Goal: Understand process/instructions

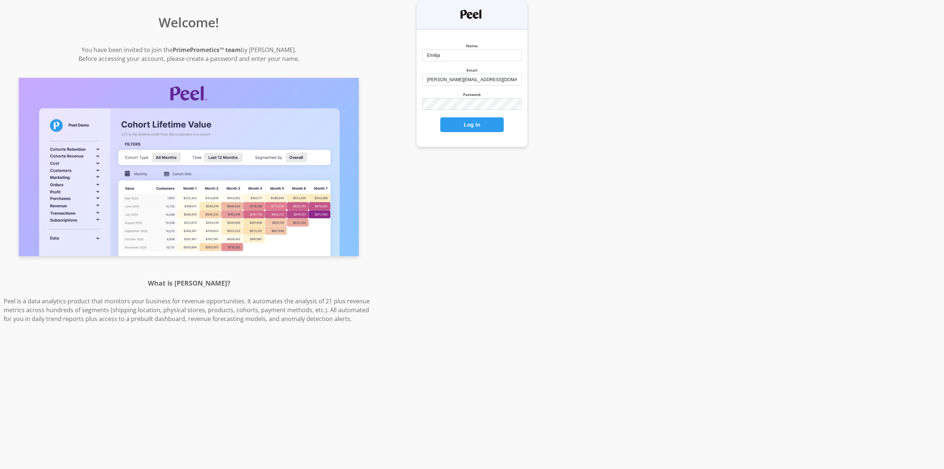
click at [471, 122] on button "Log in" at bounding box center [471, 124] width 63 height 15
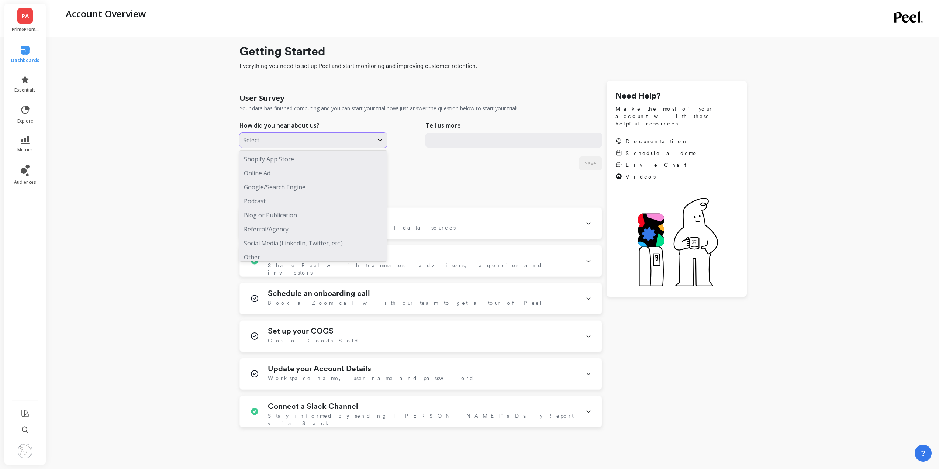
click at [281, 139] on div at bounding box center [306, 140] width 126 height 10
click at [249, 253] on div "Other" at bounding box center [313, 253] width 148 height 14
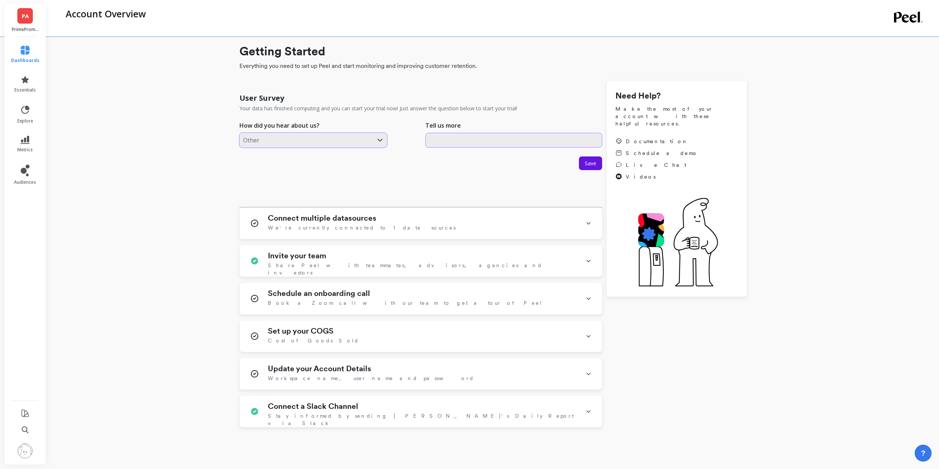
click at [467, 139] on input "text" at bounding box center [513, 140] width 177 height 15
type input "Colleague"
click at [585, 165] on span "Save" at bounding box center [590, 163] width 11 height 7
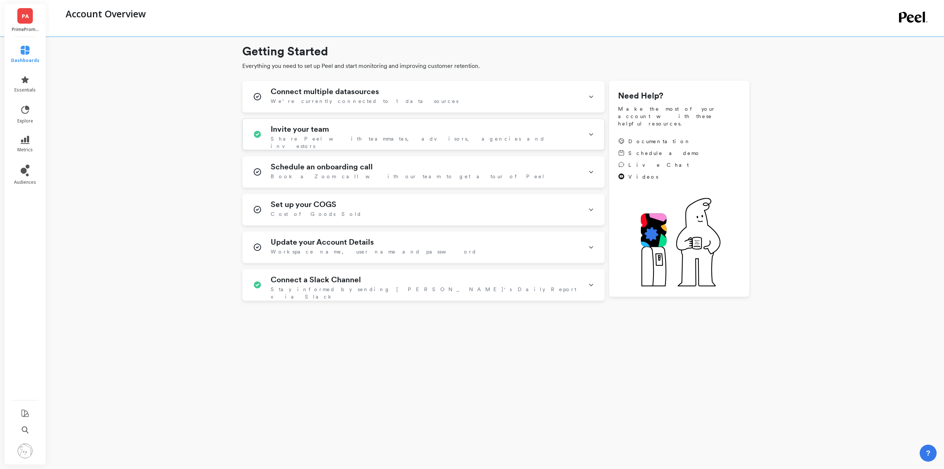
click at [591, 134] on icon at bounding box center [591, 134] width 6 height 19
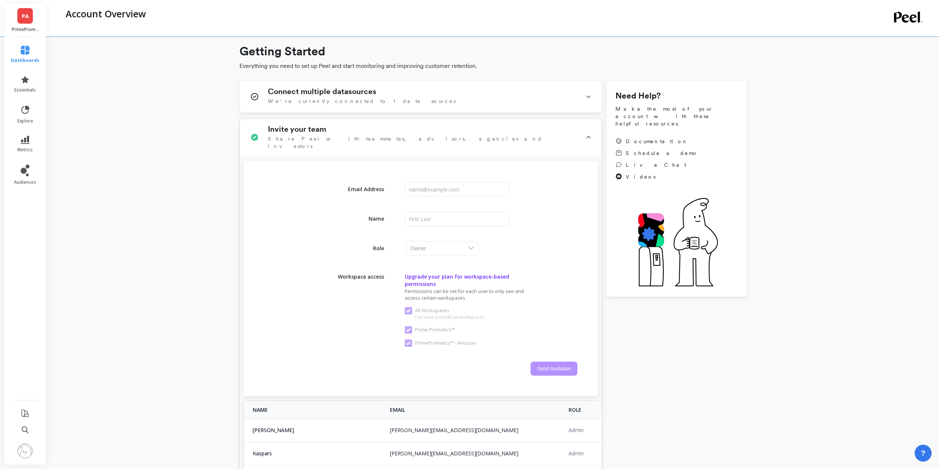
click at [591, 134] on div "Invite your team Share Peel with teammates, advisors, agencies and investors" at bounding box center [421, 137] width 362 height 37
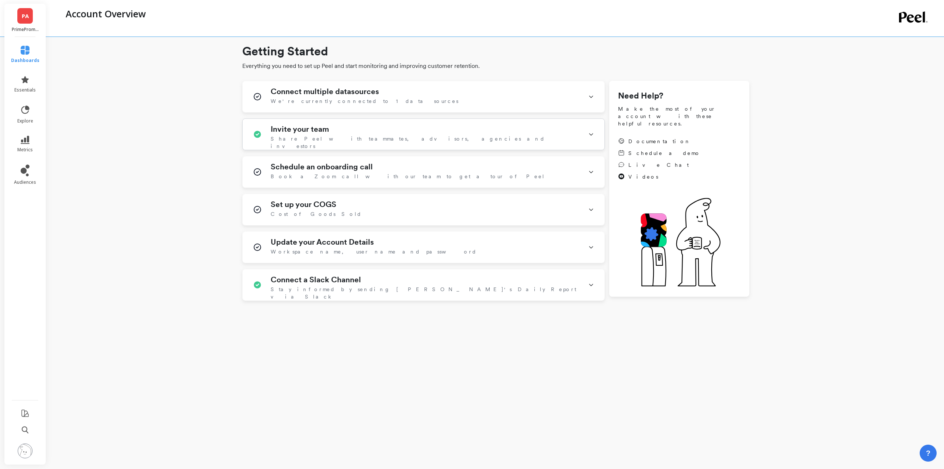
click at [591, 134] on icon at bounding box center [591, 134] width 6 height 19
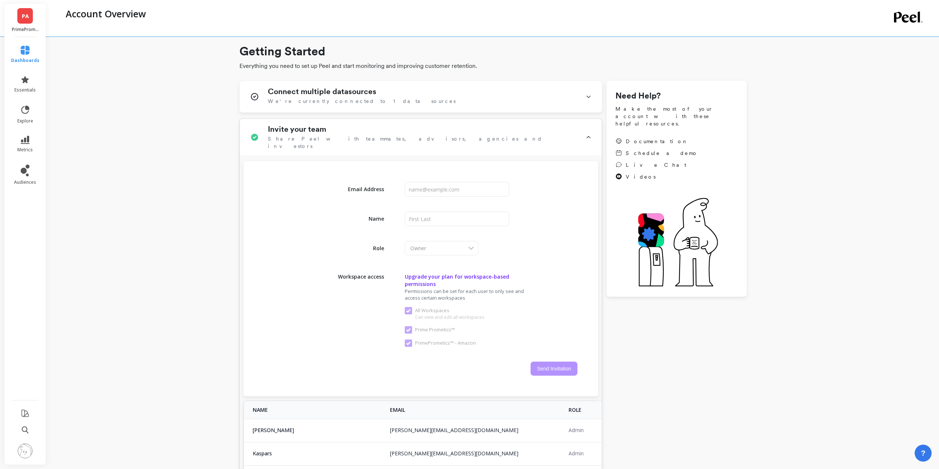
click at [586, 136] on icon at bounding box center [588, 137] width 6 height 25
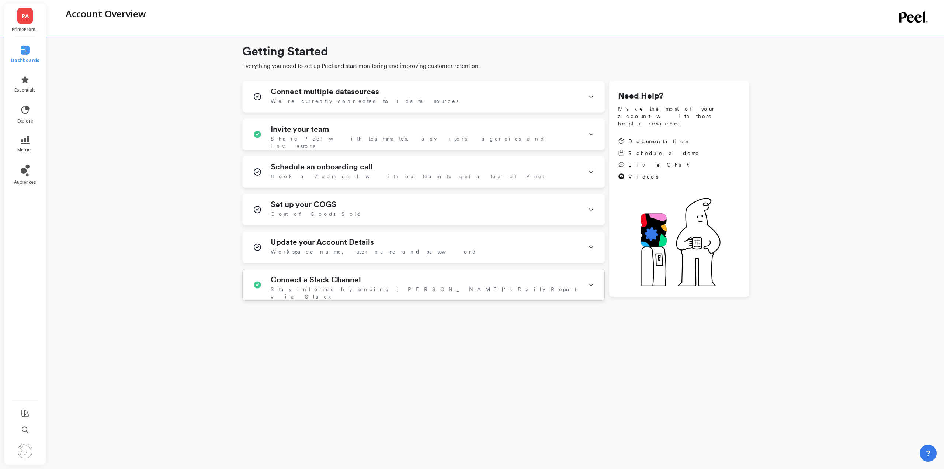
click at [599, 284] on div "Connect a Slack Channel Stay informed by sending Peel's Daily Report via Slack" at bounding box center [424, 284] width 362 height 31
click at [596, 284] on div "Connect a Slack Channel Stay informed by sending Peel's Daily Report via Slack" at bounding box center [424, 287] width 362 height 37
click at [21, 27] on p "PrimePrometics™ - Amazon" at bounding box center [25, 30] width 27 height 6
click at [101, 58] on span "Essentials" at bounding box center [97, 61] width 42 height 6
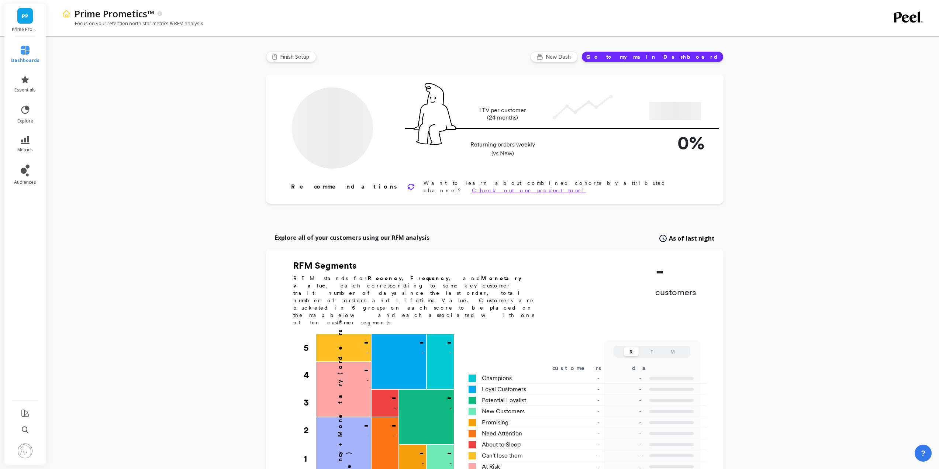
type input "Champions"
type input "103061"
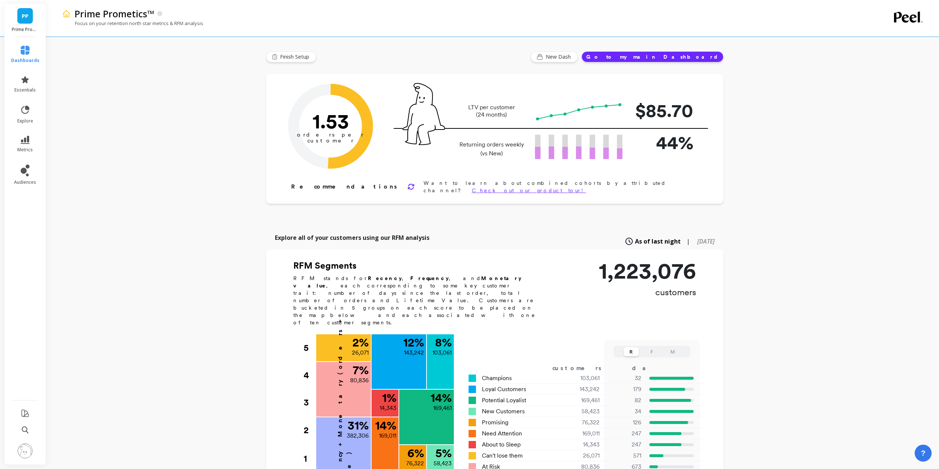
click at [20, 19] on link "PP" at bounding box center [24, 15] width 15 height 15
click at [85, 77] on span "Essentials" at bounding box center [108, 80] width 65 height 6
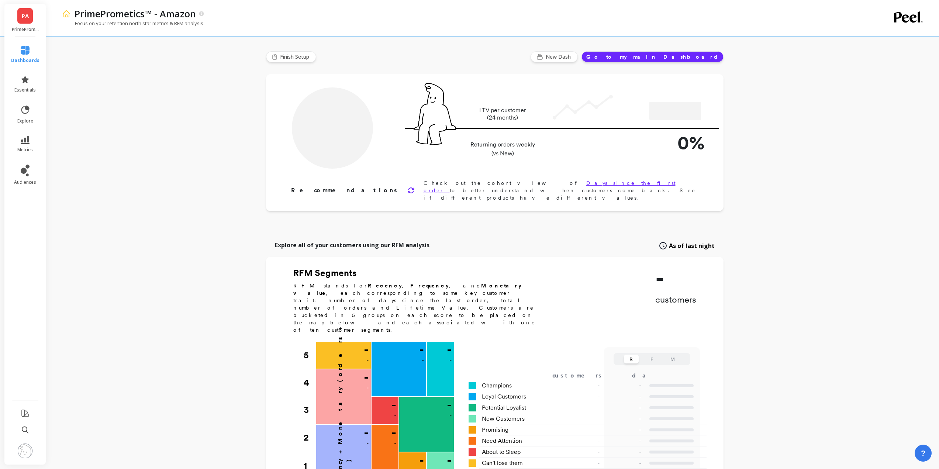
type input "Champions"
type input "46457"
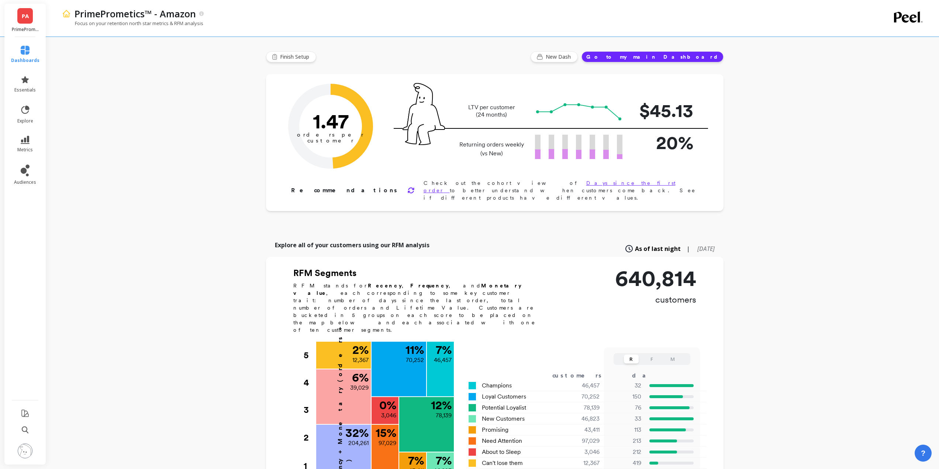
click at [25, 17] on span "PA" at bounding box center [25, 16] width 7 height 8
click at [98, 56] on p "Prime Prometics™" at bounding box center [97, 54] width 42 height 7
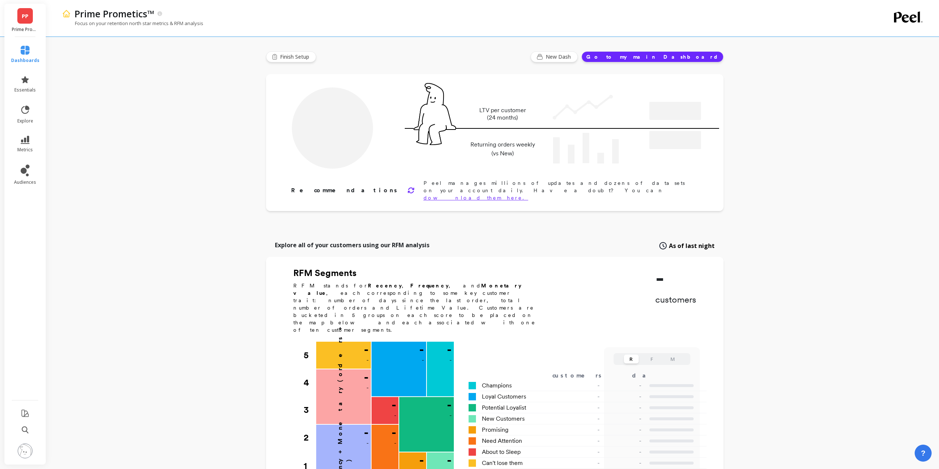
type input "Champions"
type input "103061"
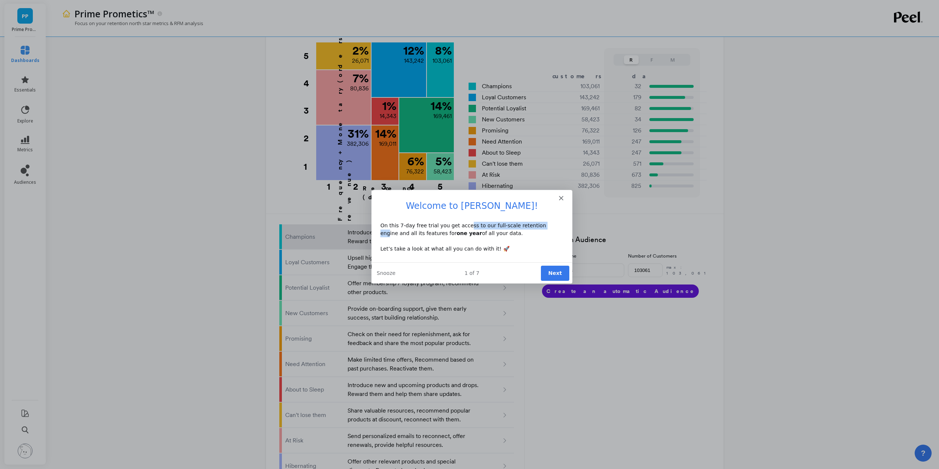
drag, startPoint x: 460, startPoint y: 224, endPoint x: 535, endPoint y: 225, distance: 74.9
click at [535, 225] on div "On this 7-day free trial you get access to our full-scale retention engine and …" at bounding box center [471, 236] width 183 height 31
click at [542, 225] on div "On this 7-day free trial you get access to our full-scale retention engine and …" at bounding box center [471, 236] width 183 height 31
click at [394, 233] on div "On this 7-day free trial you get access to our full-scale retention engine and …" at bounding box center [471, 236] width 183 height 31
drag, startPoint x: 464, startPoint y: 233, endPoint x: 473, endPoint y: 233, distance: 8.9
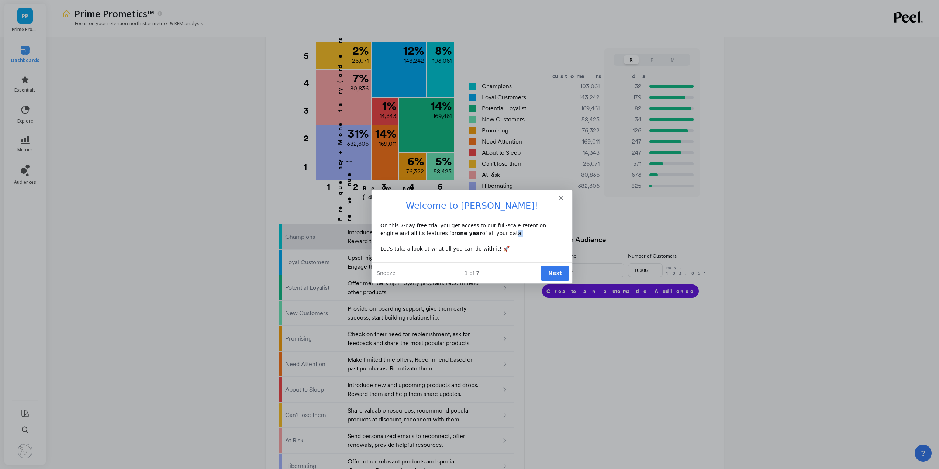
click at [473, 233] on div "On this 7-day free trial you get access to our full-scale retention engine and …" at bounding box center [471, 236] width 183 height 31
click at [485, 233] on div "On this 7-day free trial you get access to our full-scale retention engine and …" at bounding box center [471, 236] width 183 height 31
click at [475, 236] on div "On this 7-day free trial you get access to our full-scale retention engine and …" at bounding box center [471, 236] width 183 height 31
drag, startPoint x: 455, startPoint y: 249, endPoint x: 466, endPoint y: 249, distance: 11.4
click at [464, 249] on div "On this 7-day free trial you get access to our full-scale retention engine and …" at bounding box center [471, 236] width 183 height 31
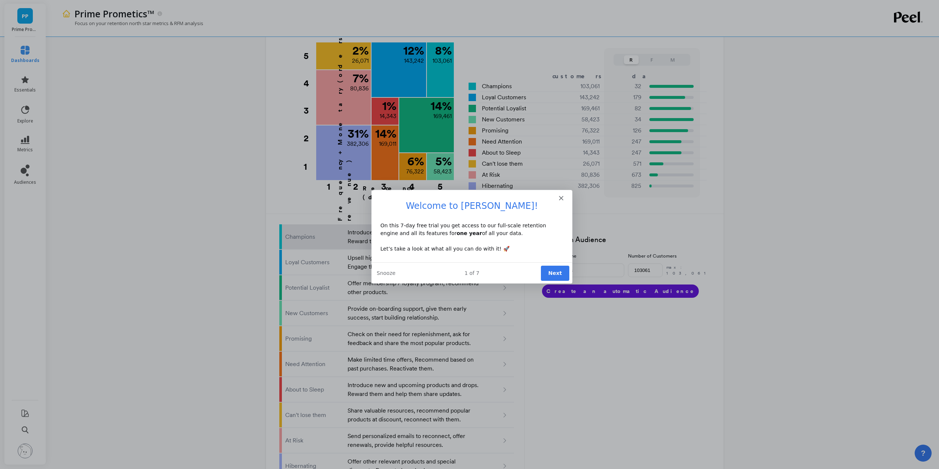
click at [507, 249] on div "On this 7-day free trial you get access to our full-scale retention engine and …" at bounding box center [471, 236] width 183 height 31
click at [559, 274] on button "Next" at bounding box center [554, 272] width 28 height 15
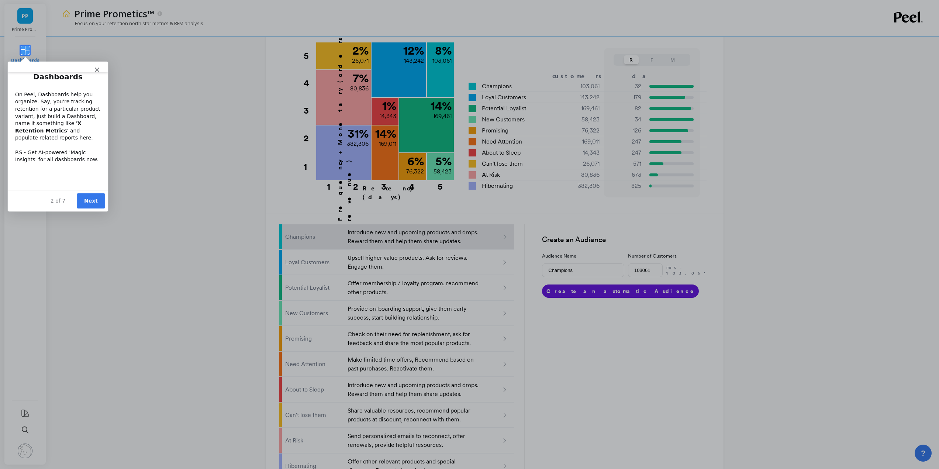
scroll to position [38, 0]
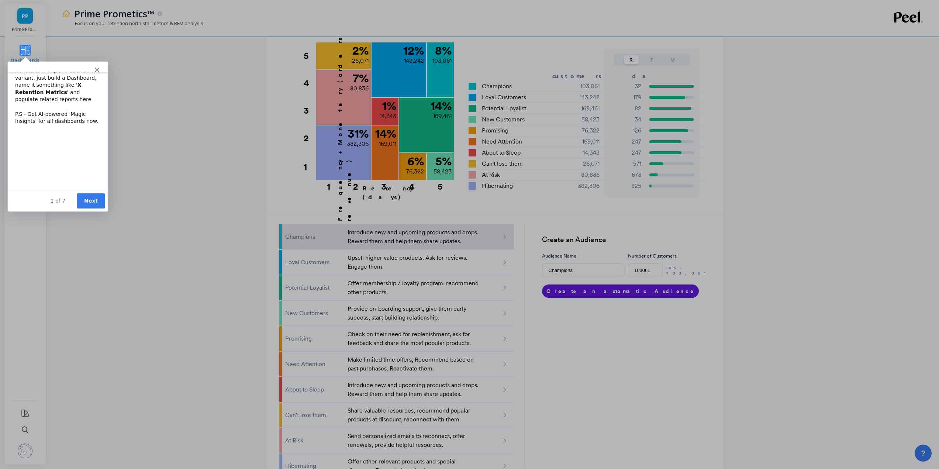
click at [97, 205] on button "Next" at bounding box center [90, 200] width 28 height 15
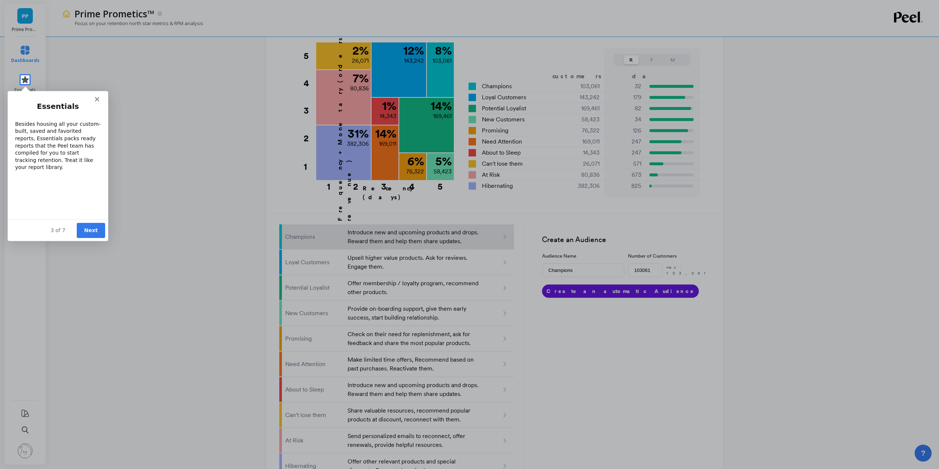
scroll to position [9, 0]
click at [93, 228] on button "Next" at bounding box center [90, 229] width 28 height 15
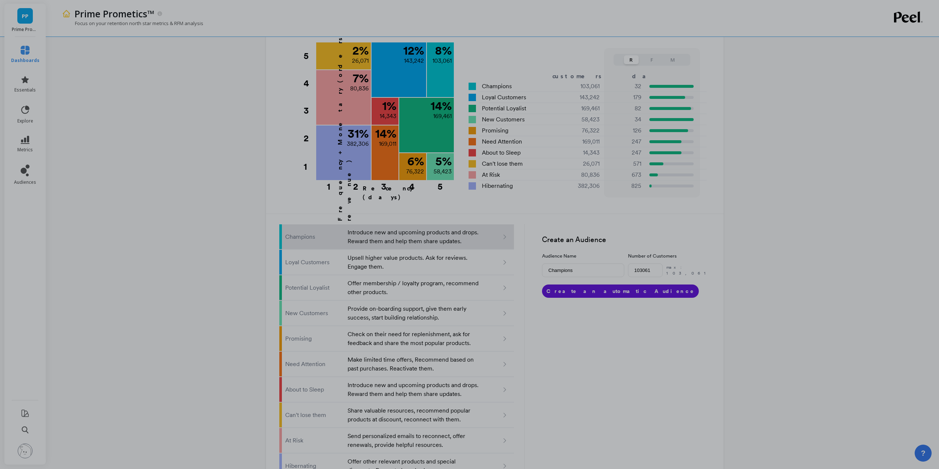
scroll to position [0, 0]
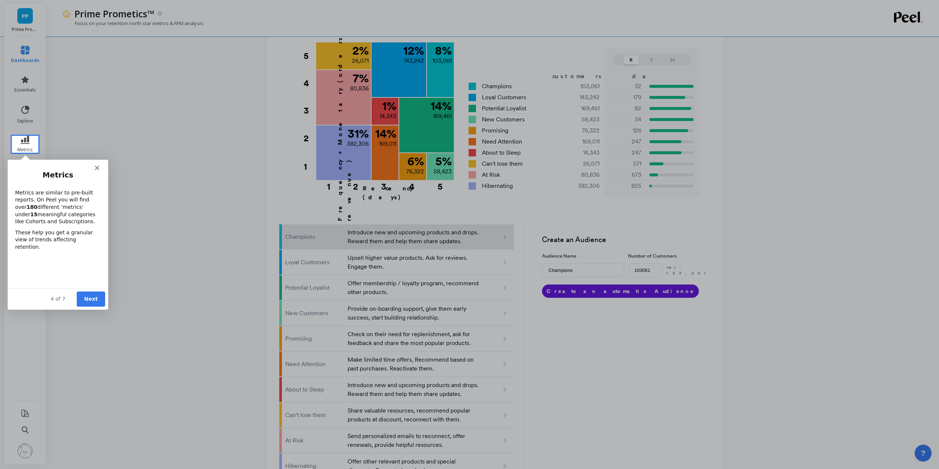
click at [96, 300] on button "Next" at bounding box center [90, 298] width 28 height 15
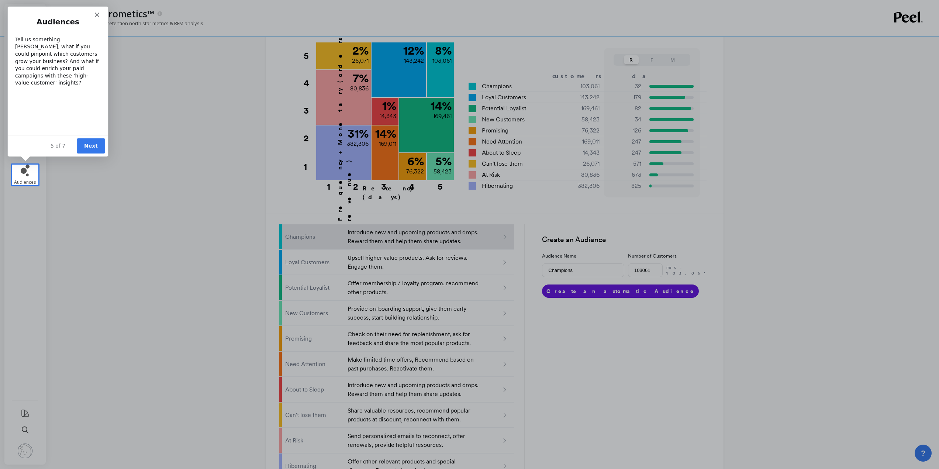
click at [96, 146] on button "Next" at bounding box center [90, 145] width 28 height 15
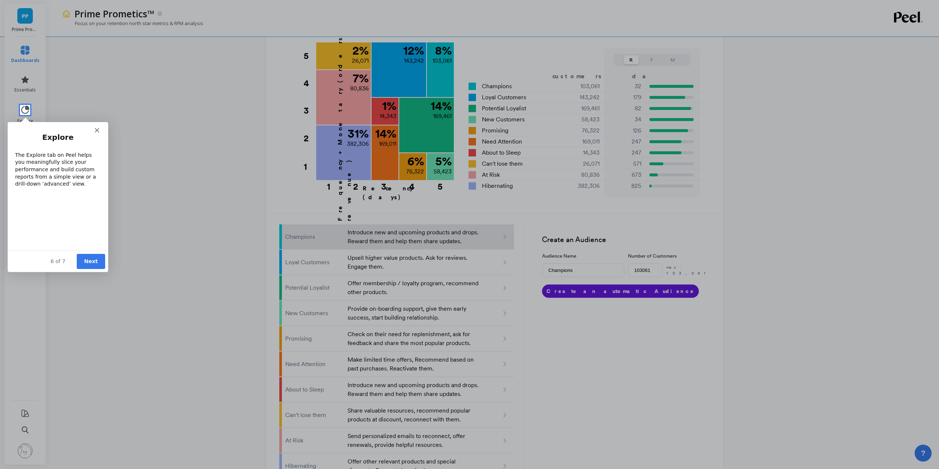
click at [90, 261] on button "Next" at bounding box center [90, 260] width 28 height 15
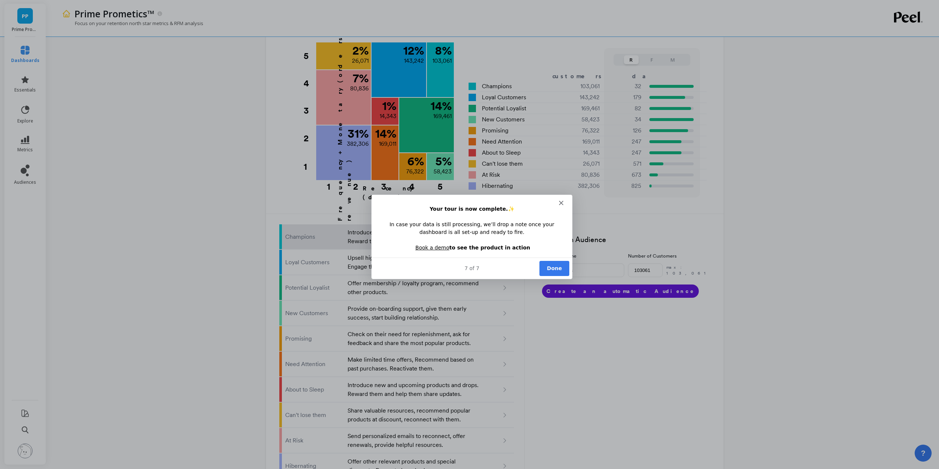
click at [549, 269] on button "Done" at bounding box center [554, 267] width 30 height 15
